Goal: Task Accomplishment & Management: Use online tool/utility

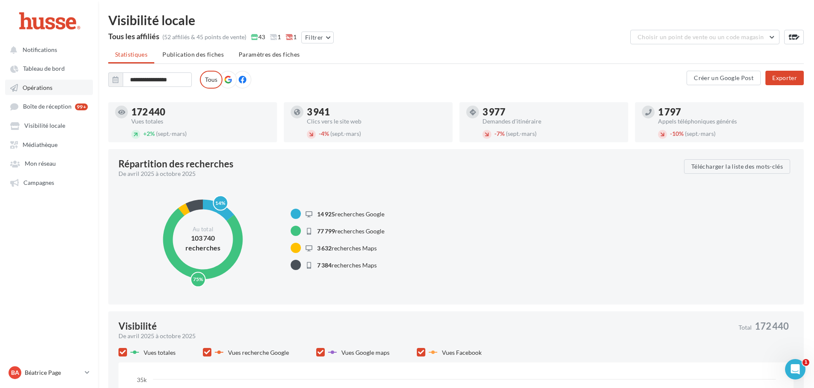
click at [42, 88] on span "Opérations" at bounding box center [38, 87] width 30 height 7
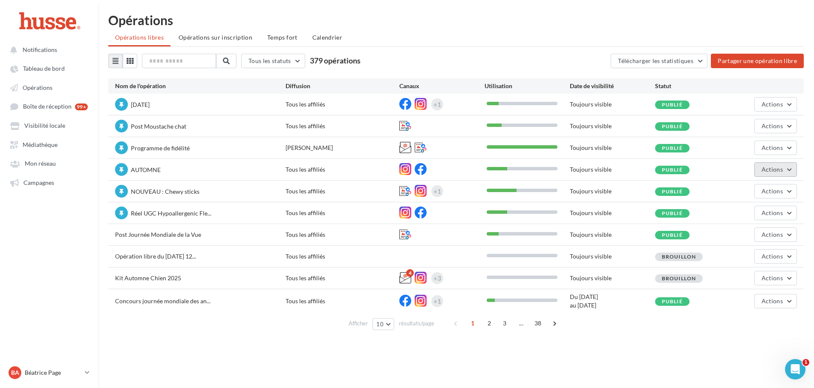
click at [780, 166] on span "Actions" at bounding box center [772, 169] width 21 height 7
click at [760, 275] on button "Dépublier" at bounding box center [752, 278] width 90 height 22
click at [781, 278] on span "Actions" at bounding box center [772, 278] width 21 height 7
click at [756, 297] on button "Editer" at bounding box center [754, 298] width 85 height 22
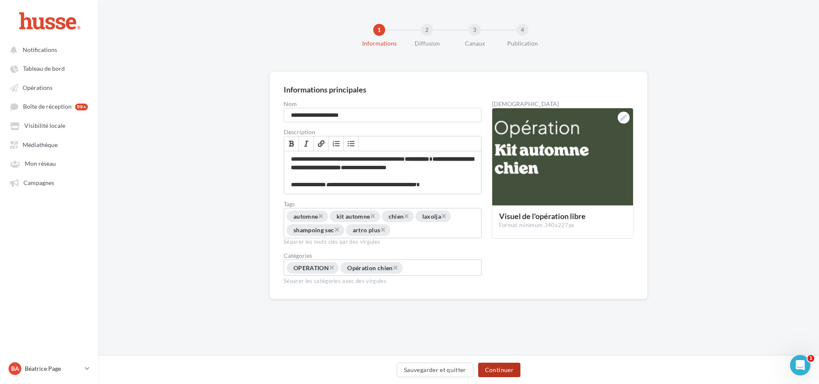
click at [501, 369] on button "Continuer" at bounding box center [499, 370] width 42 height 14
click at [473, 368] on button "Sauvegarder et quitter" at bounding box center [435, 370] width 77 height 14
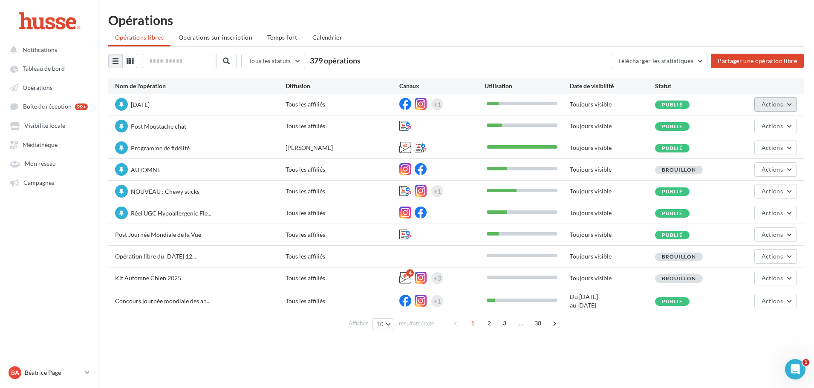
click at [782, 106] on span "Actions" at bounding box center [772, 104] width 21 height 7
click at [748, 172] on button "Statistiques" at bounding box center [752, 169] width 90 height 22
